Goal: Find specific page/section: Find specific page/section

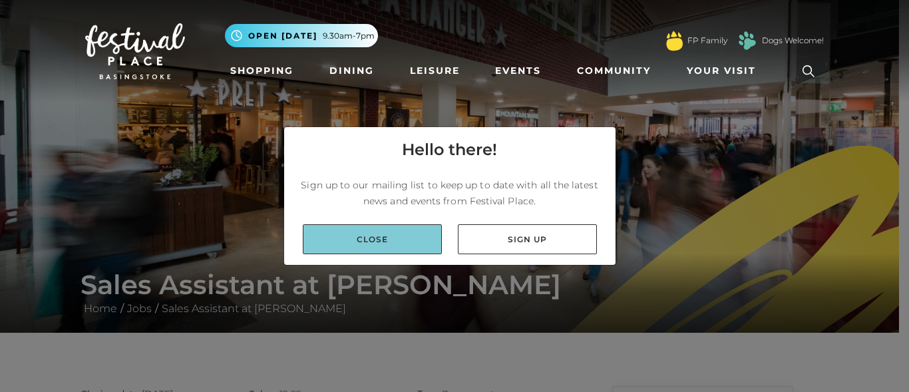
click at [395, 244] on link "Close" at bounding box center [372, 239] width 139 height 30
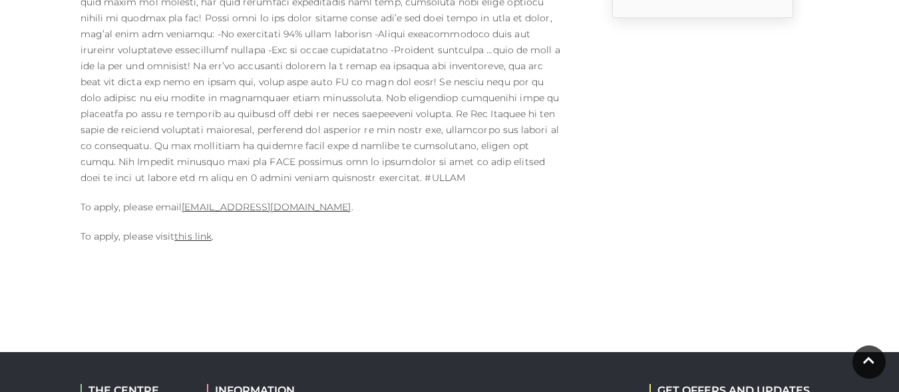
scroll to position [732, 0]
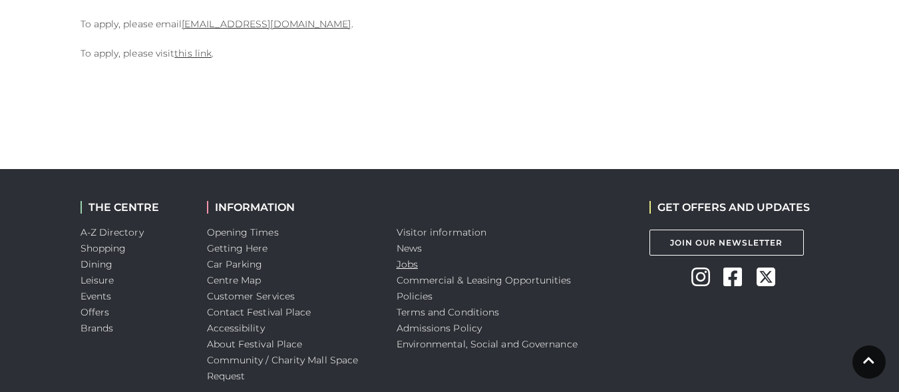
click at [413, 258] on link "Jobs" at bounding box center [407, 264] width 21 height 12
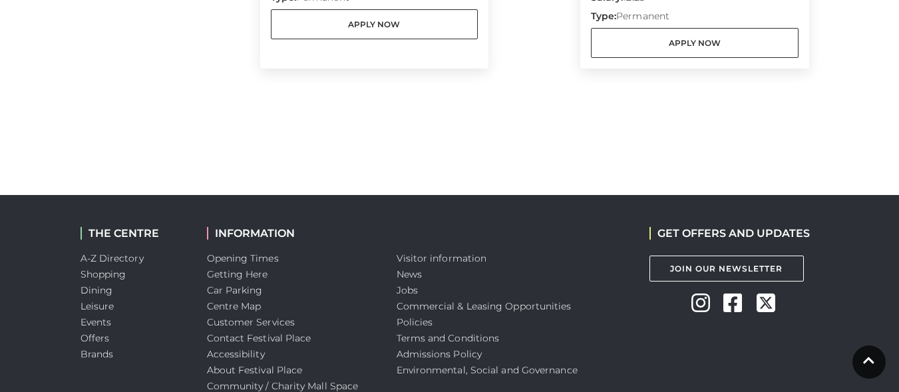
scroll to position [1565, 0]
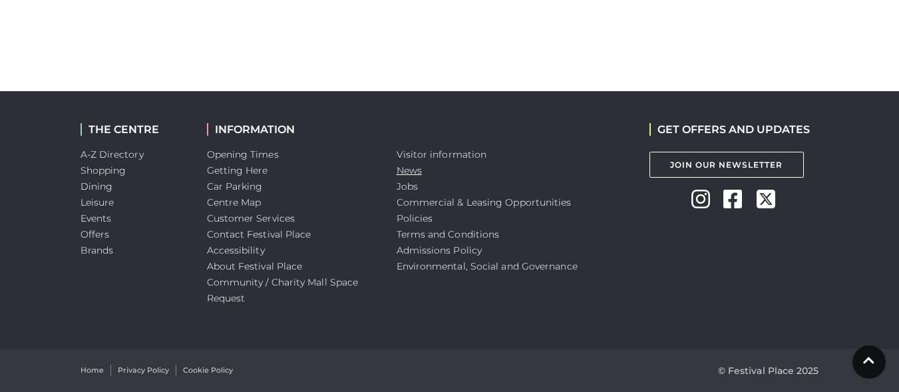
click at [415, 175] on link "News" at bounding box center [409, 170] width 25 height 12
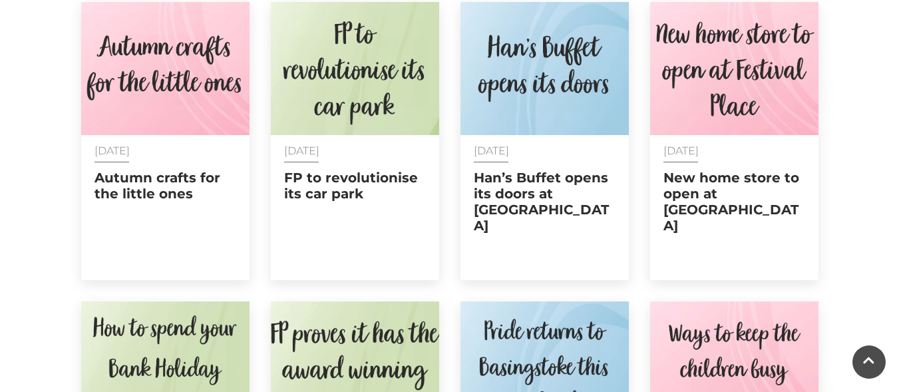
scroll to position [599, 0]
